Goal: Task Accomplishment & Management: Use online tool/utility

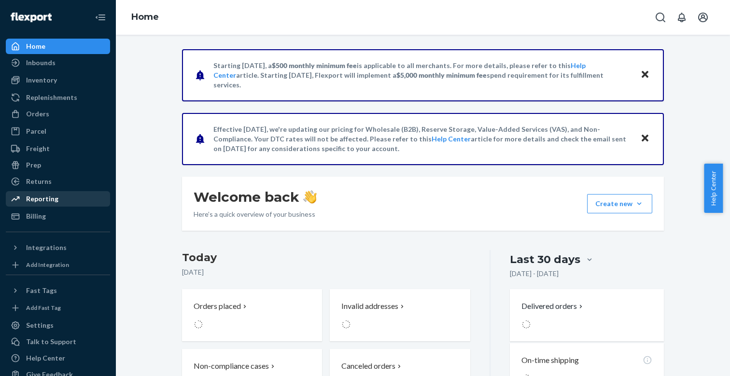
click at [39, 201] on div "Reporting" at bounding box center [42, 199] width 32 height 10
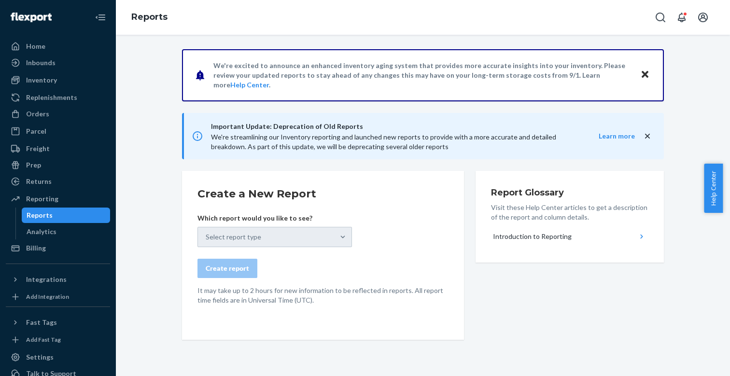
click at [645, 137] on icon "close" at bounding box center [647, 135] width 5 height 5
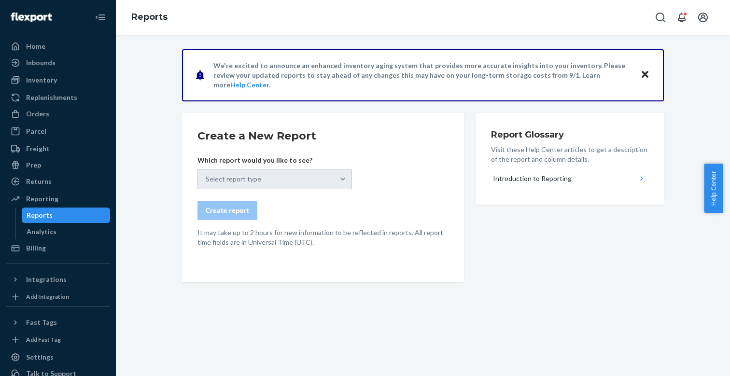
click at [642, 75] on icon "Close" at bounding box center [645, 74] width 7 height 7
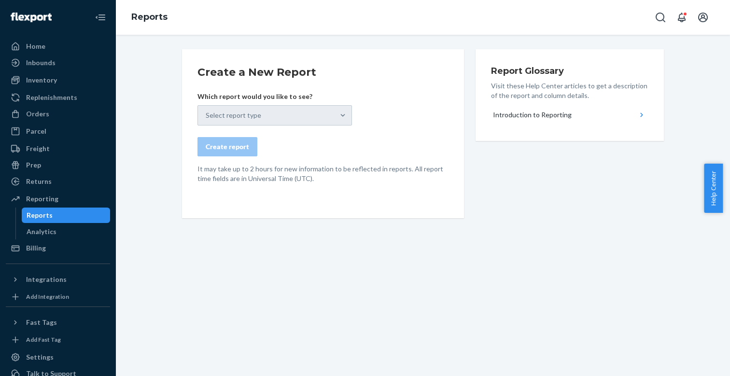
click at [326, 155] on div "Create report" at bounding box center [323, 146] width 251 height 19
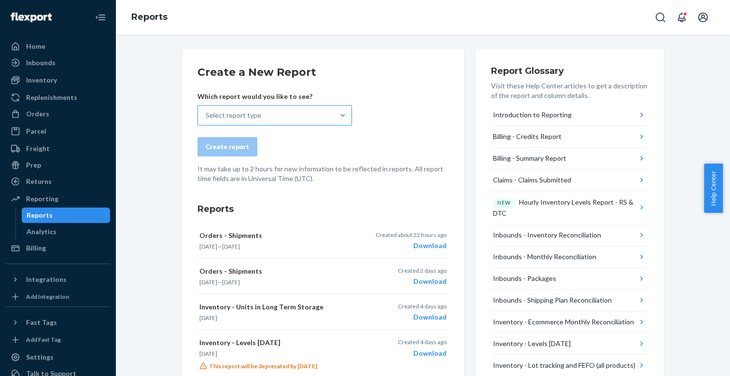
click at [273, 114] on div "Select report type" at bounding box center [266, 115] width 136 height 19
click at [207, 114] on input "Select report type" at bounding box center [206, 116] width 1 height 10
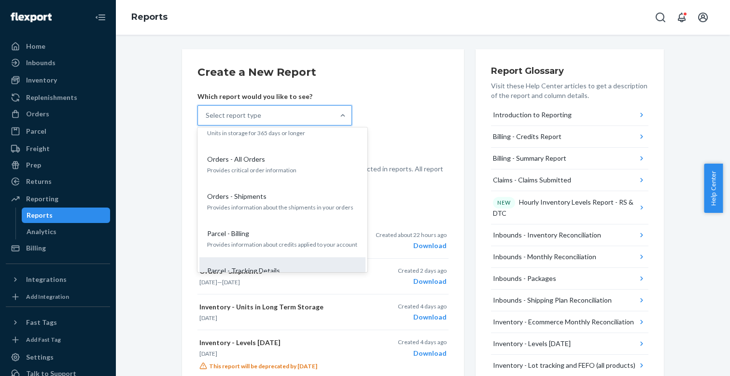
scroll to position [836, 0]
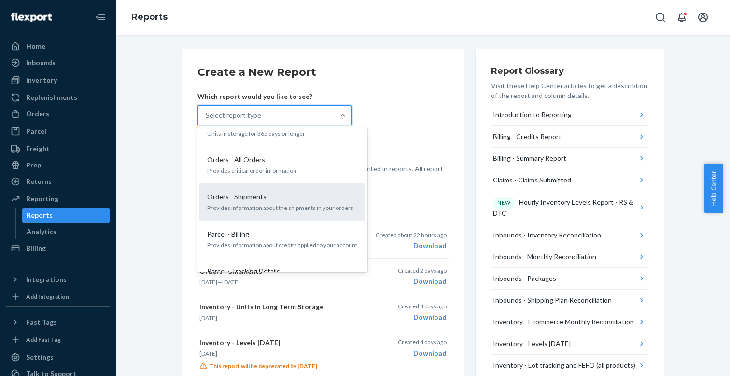
click at [264, 204] on p "Provides information about the shipments in your orders" at bounding box center [282, 208] width 151 height 8
click at [207, 120] on input "option Orders - Shipments focused, 20 of 32. 32 results available. Use Up and D…" at bounding box center [206, 116] width 1 height 10
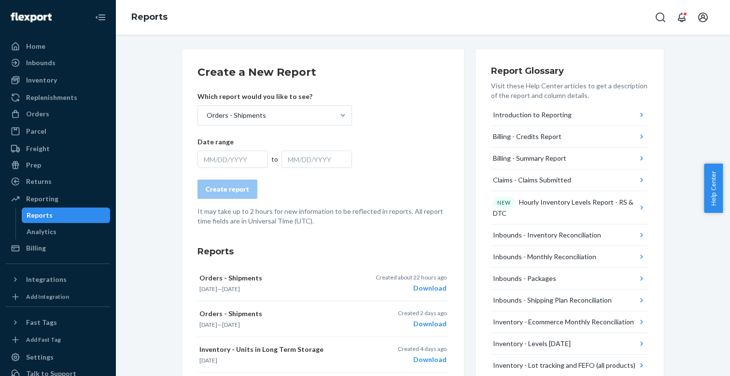
click at [229, 157] on div "MM/DD/YYYY" at bounding box center [233, 159] width 71 height 17
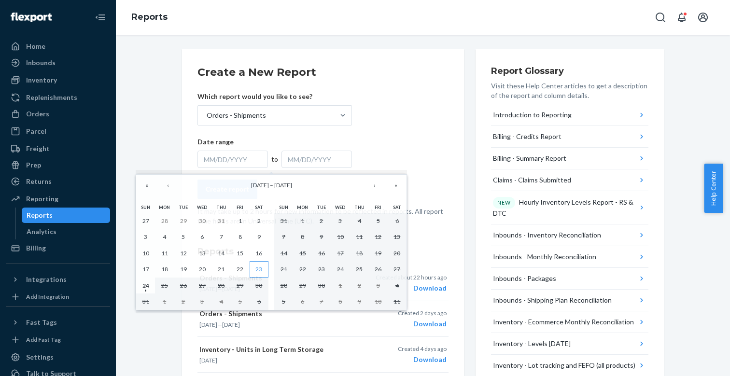
click at [260, 269] on abbr "23" at bounding box center [259, 269] width 7 height 7
click at [149, 286] on abbr "24" at bounding box center [146, 285] width 7 height 7
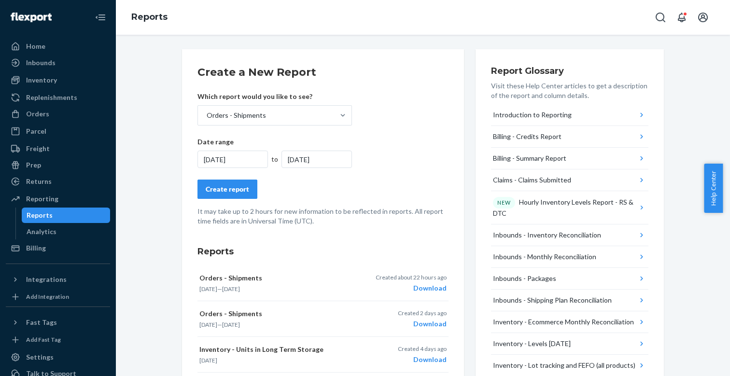
click at [227, 199] on button "Create report" at bounding box center [228, 189] width 60 height 19
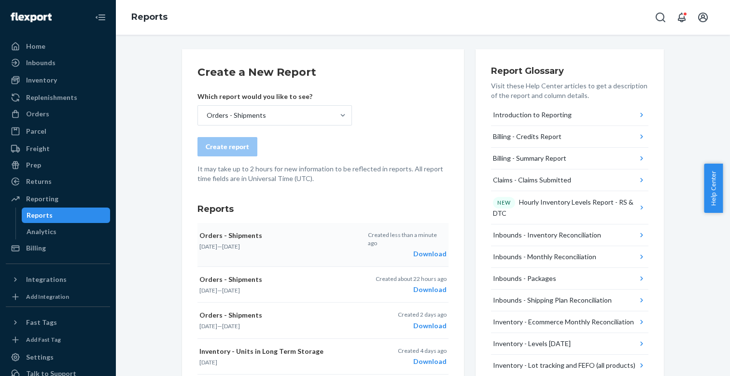
click at [429, 249] on div "Download" at bounding box center [407, 254] width 79 height 10
